Goal: Check status: Check status

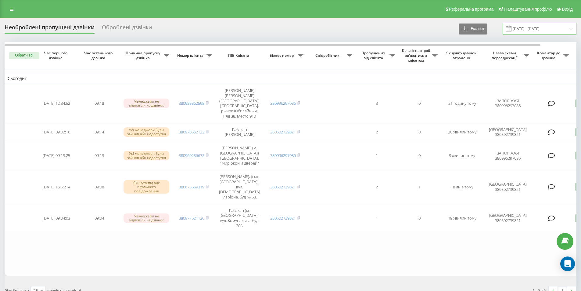
click at [529, 28] on input "[DATE] - [DATE]" at bounding box center [540, 29] width 74 height 12
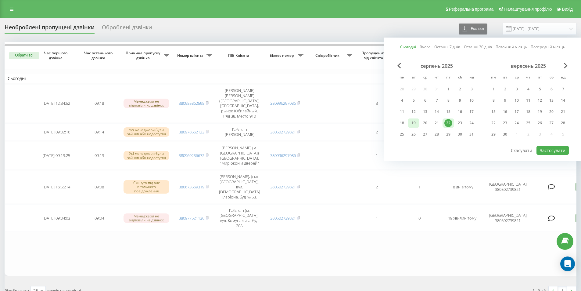
click at [415, 122] on div "19" at bounding box center [414, 123] width 8 height 8
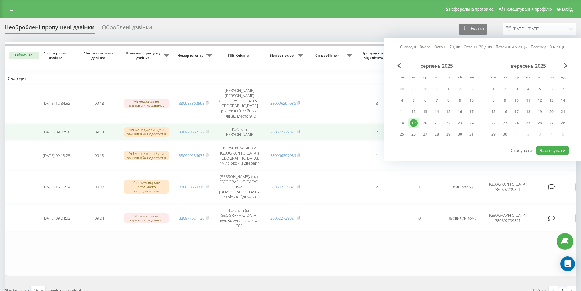
click at [316, 124] on td at bounding box center [331, 131] width 49 height 17
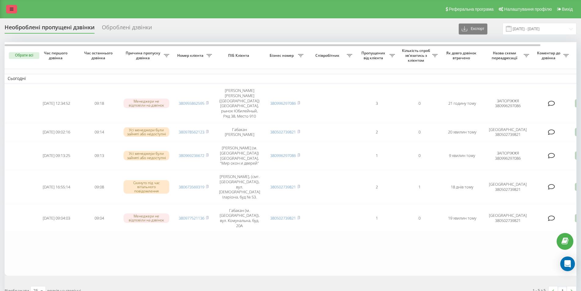
click at [11, 10] on icon at bounding box center [12, 9] width 4 height 4
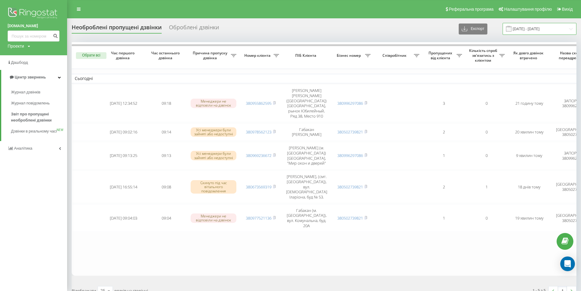
click at [526, 29] on input "[DATE] - [DATE]" at bounding box center [540, 29] width 74 height 12
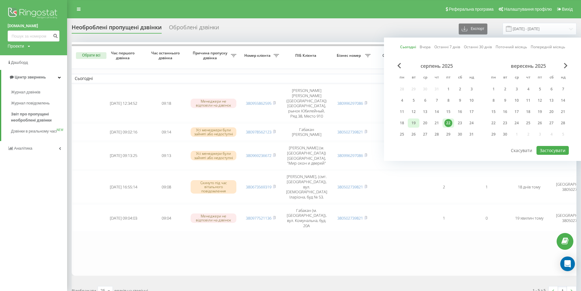
click at [413, 121] on div "19" at bounding box center [414, 123] width 8 height 8
click at [545, 150] on button "Застосувати" at bounding box center [553, 150] width 32 height 9
type input "[DATE] - [DATE]"
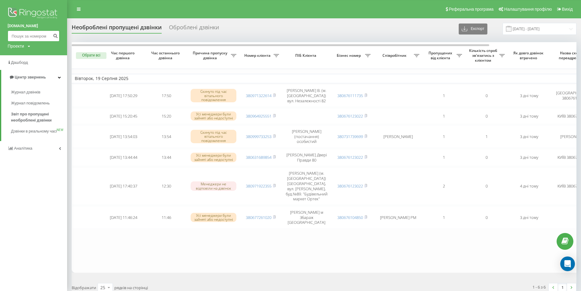
click at [24, 37] on input at bounding box center [34, 36] width 52 height 11
type input "0678358920"
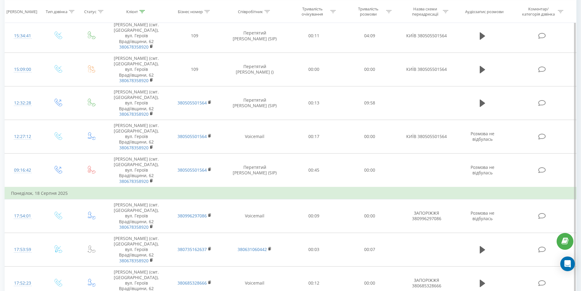
scroll to position [153, 0]
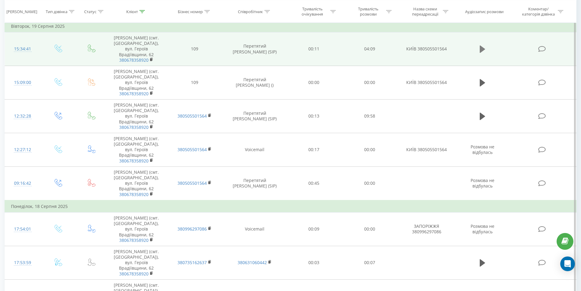
click at [483, 48] on icon at bounding box center [482, 48] width 5 height 7
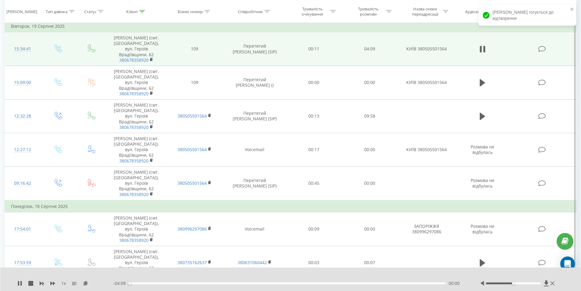
click at [528, 283] on div at bounding box center [513, 283] width 55 height 2
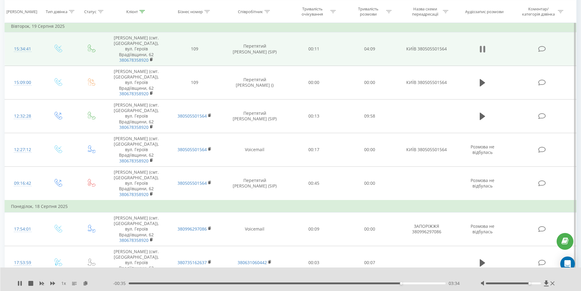
click at [485, 50] on icon at bounding box center [484, 49] width 2 height 7
